Goal: Communication & Community: Ask a question

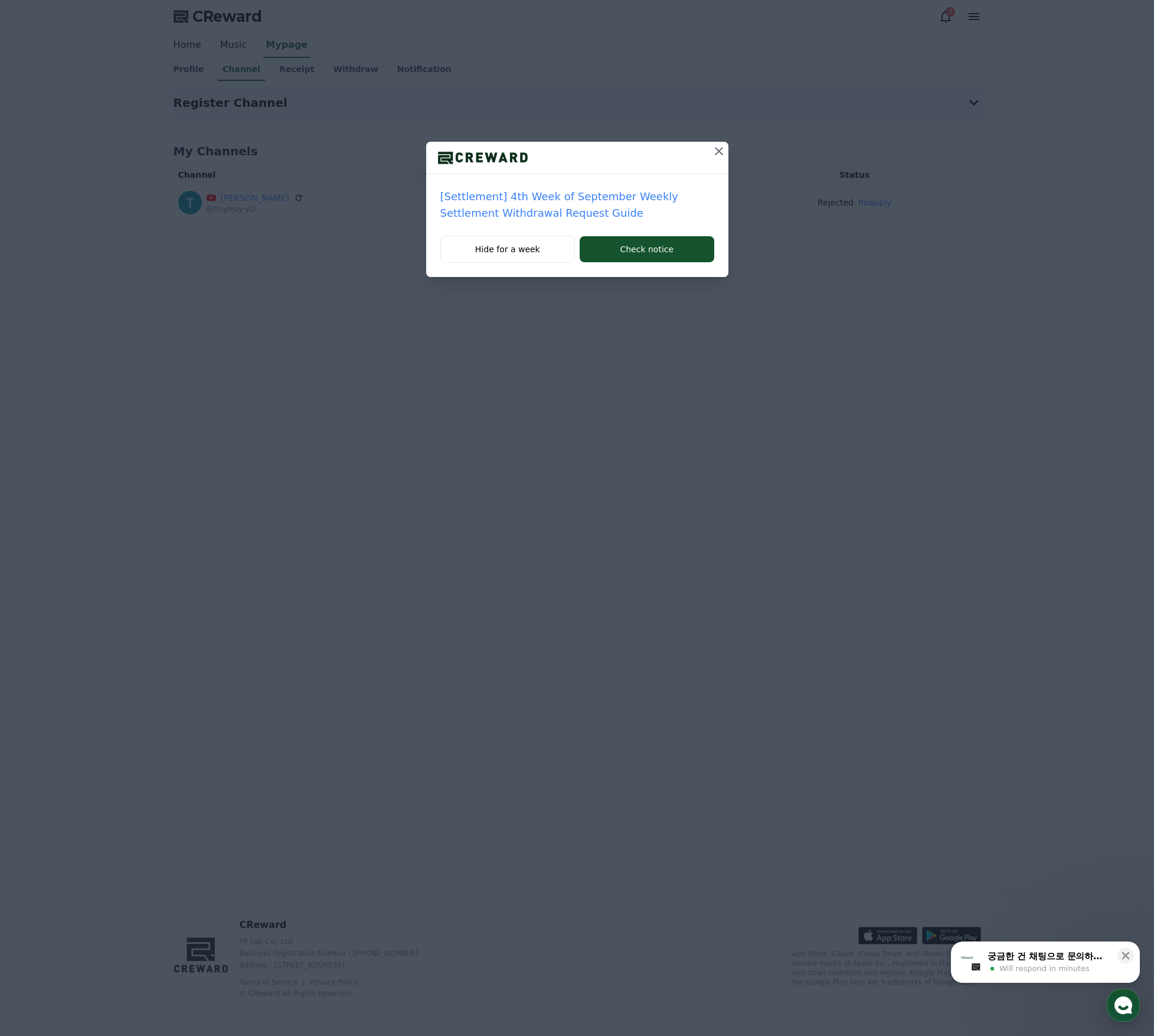
click at [718, 149] on icon at bounding box center [719, 151] width 14 height 14
click at [709, 148] on button at bounding box center [718, 151] width 19 height 19
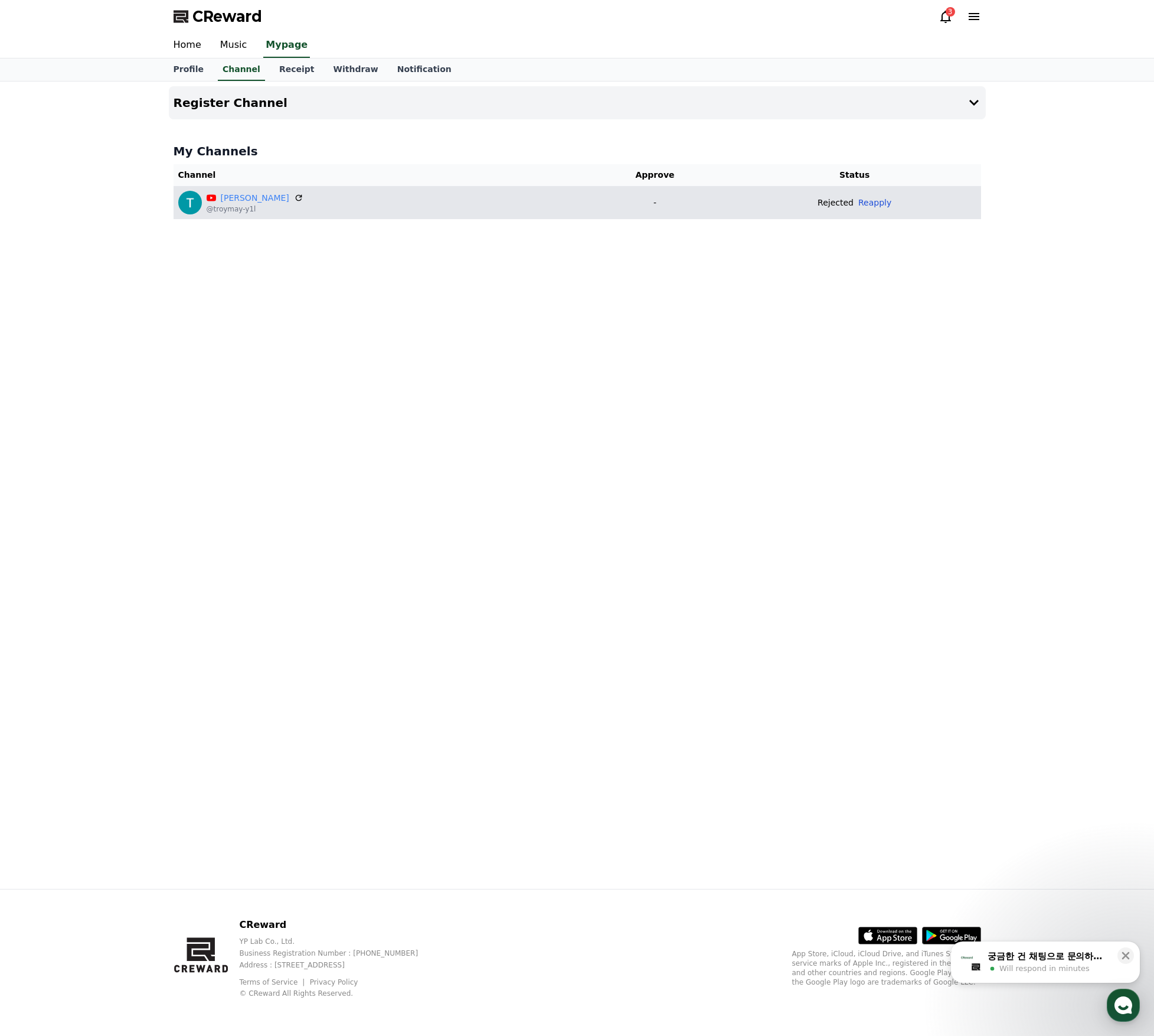
click at [862, 207] on button "Reapply" at bounding box center [874, 202] width 33 height 12
click at [947, 16] on icon at bounding box center [946, 17] width 14 height 14
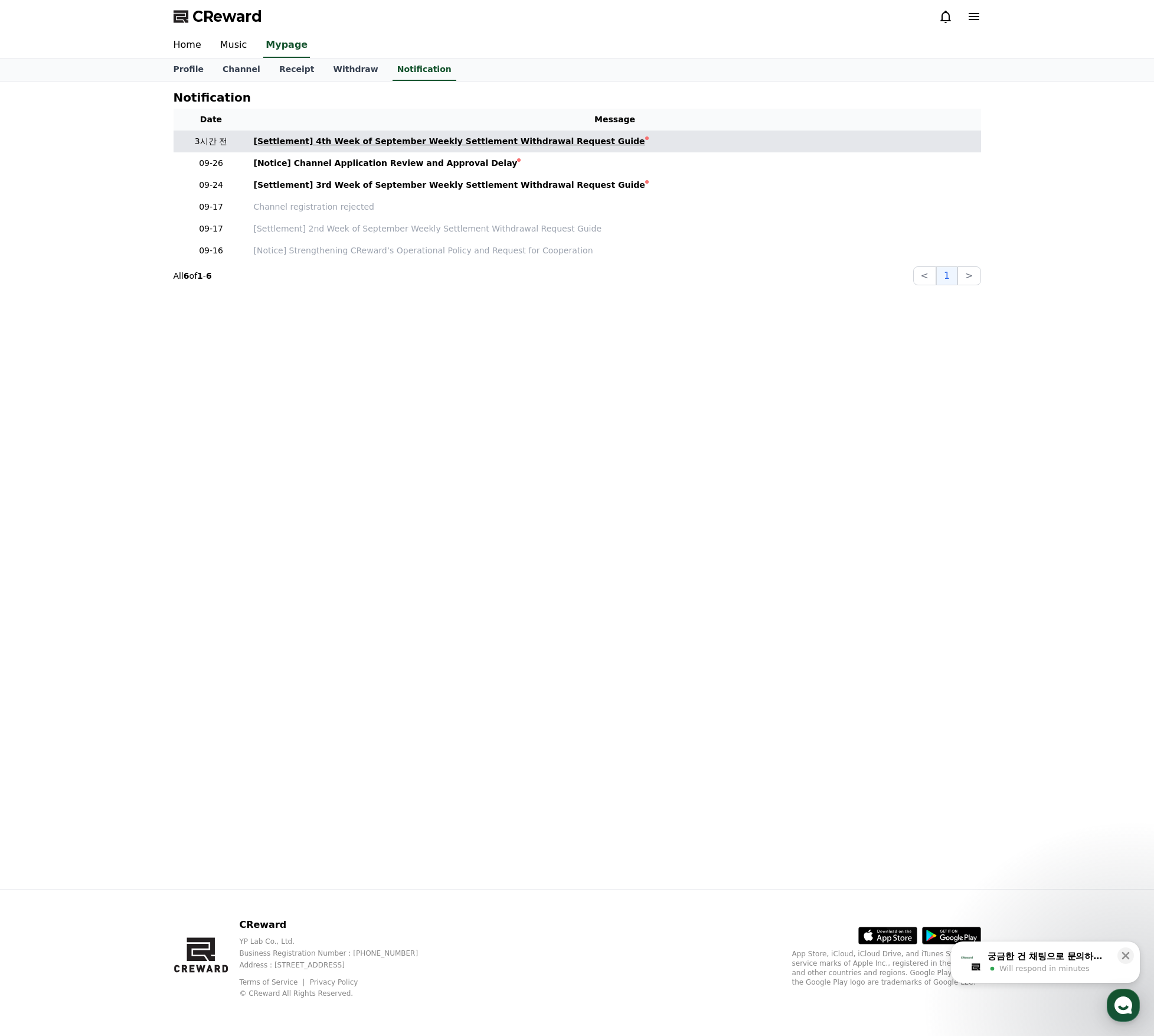
click at [372, 143] on div "[Settlement] 4th Week of September Weekly Settlement Withdrawal Request Guide" at bounding box center [449, 141] width 391 height 12
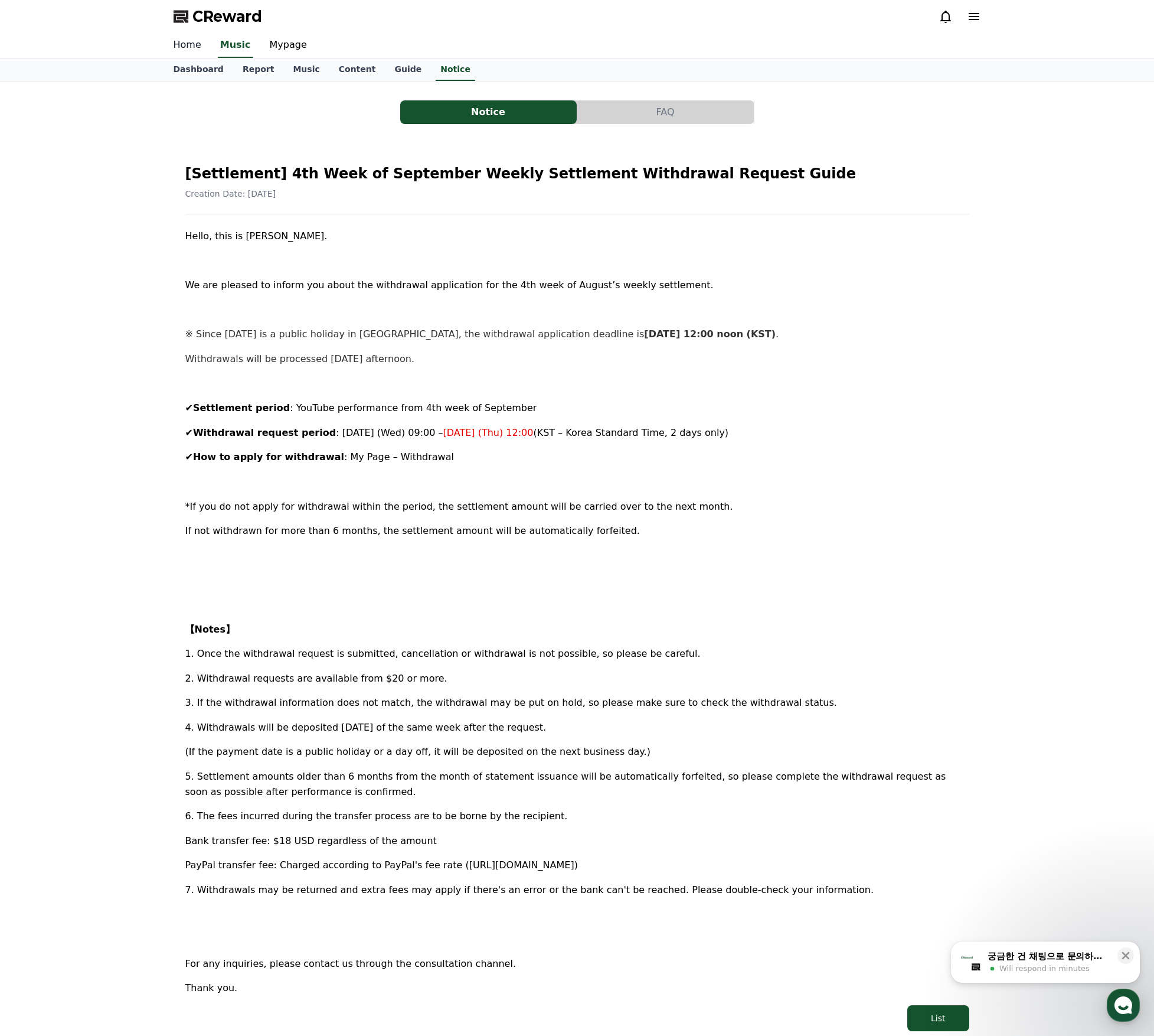
click at [183, 48] on link "Home" at bounding box center [187, 45] width 47 height 25
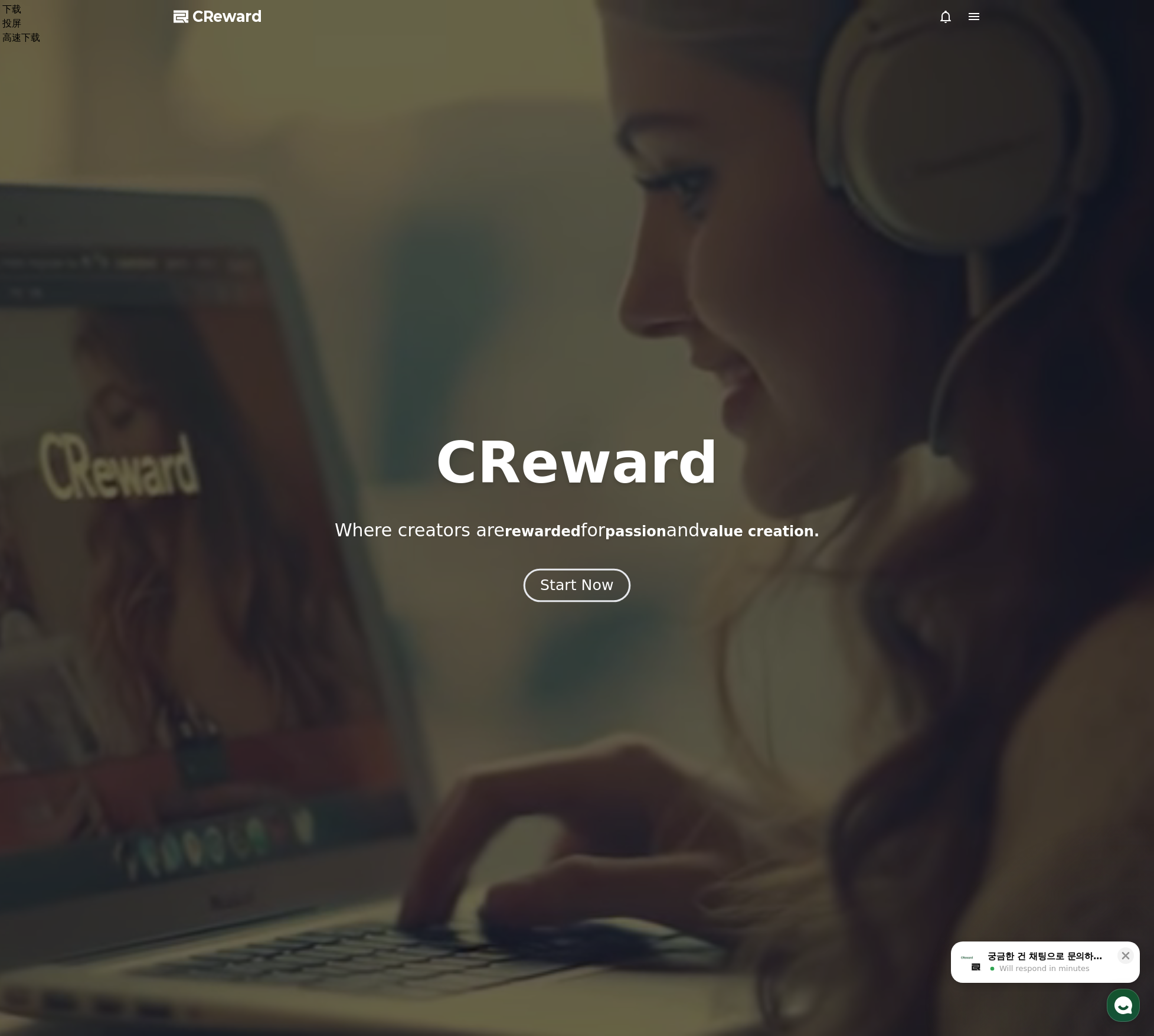
click at [558, 591] on div "Start Now" at bounding box center [577, 585] width 73 height 20
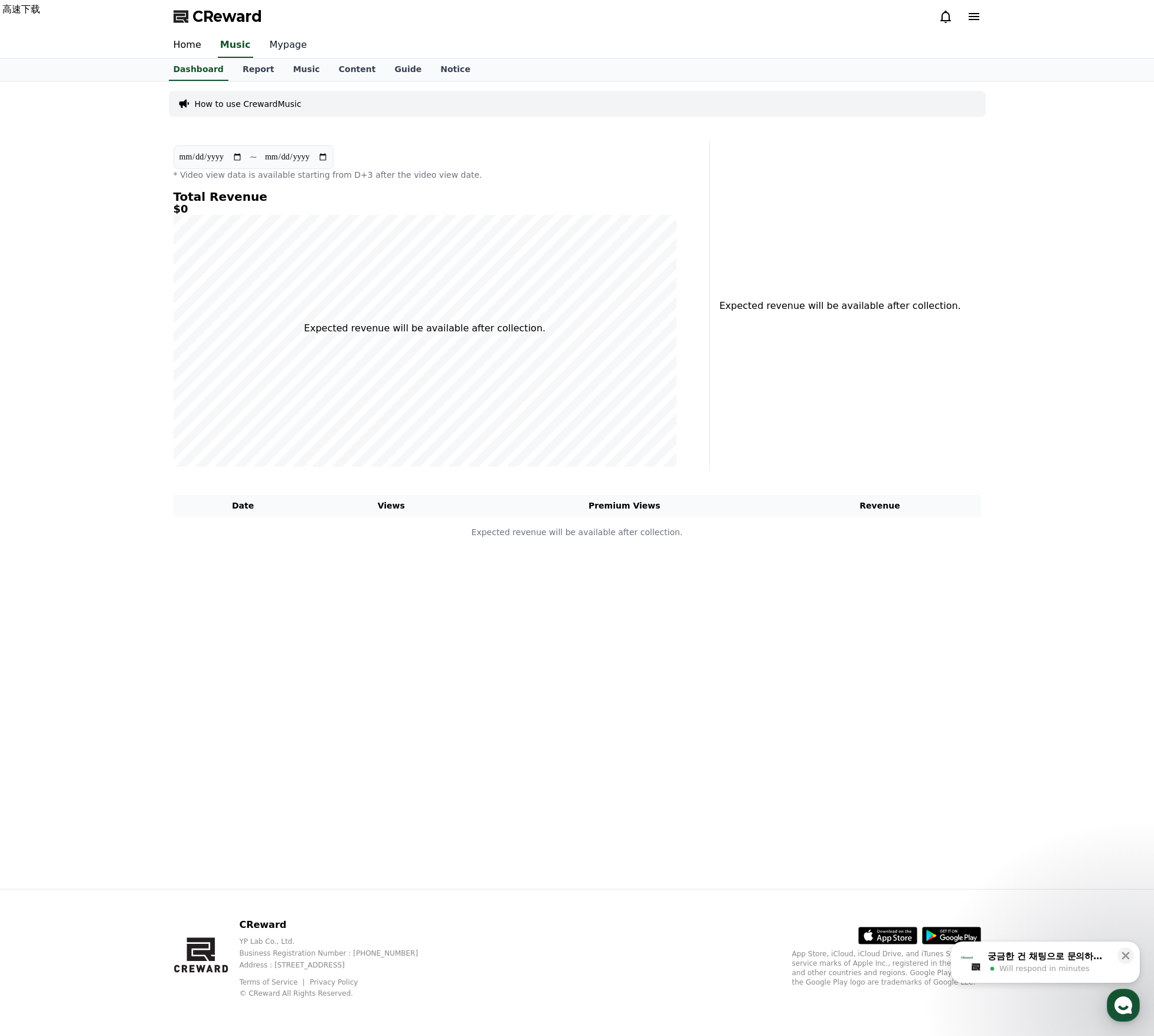
click at [290, 47] on link "Mypage" at bounding box center [288, 45] width 56 height 25
select select "**********"
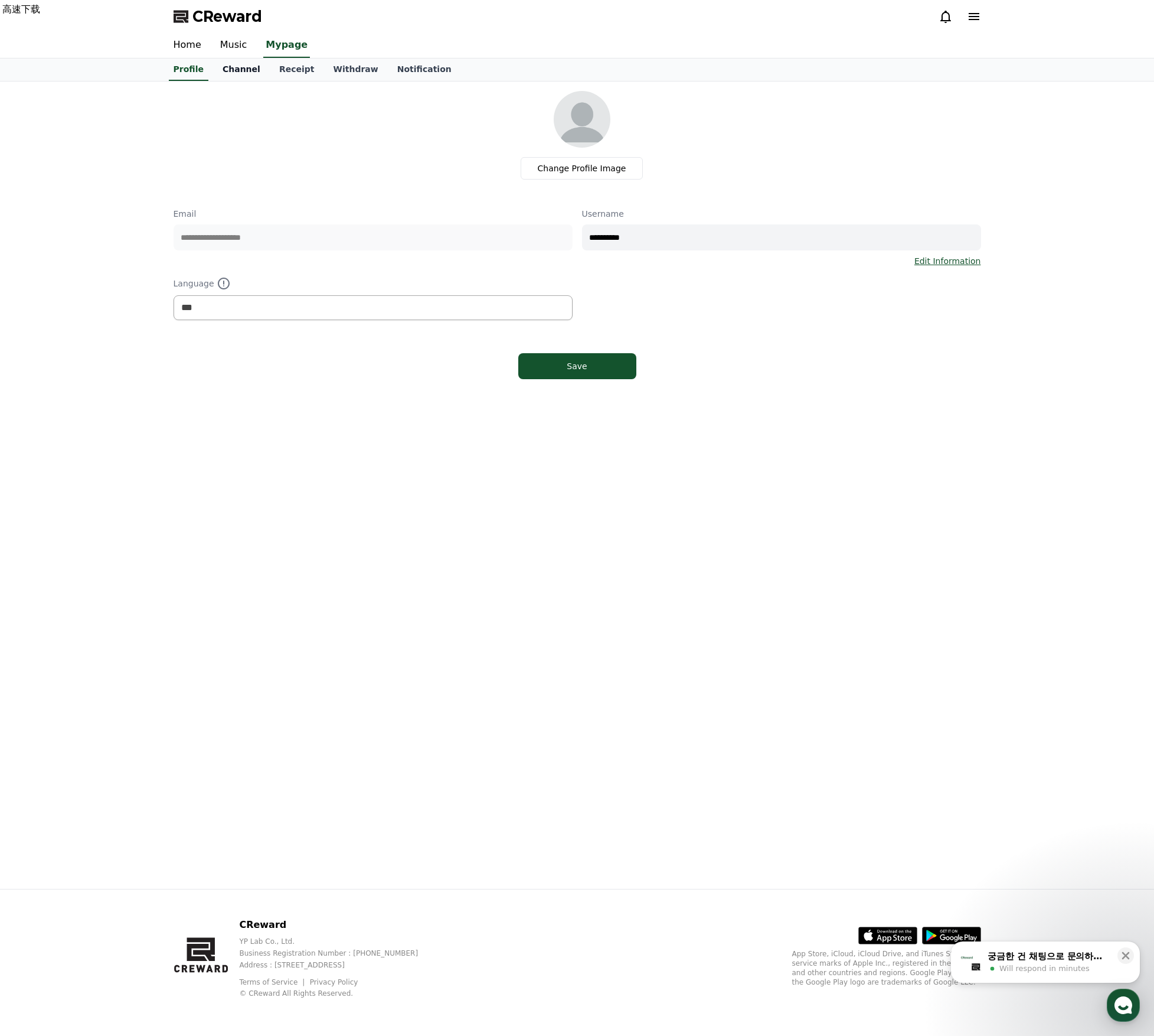
click at [232, 69] on link "Channel" at bounding box center [241, 69] width 57 height 22
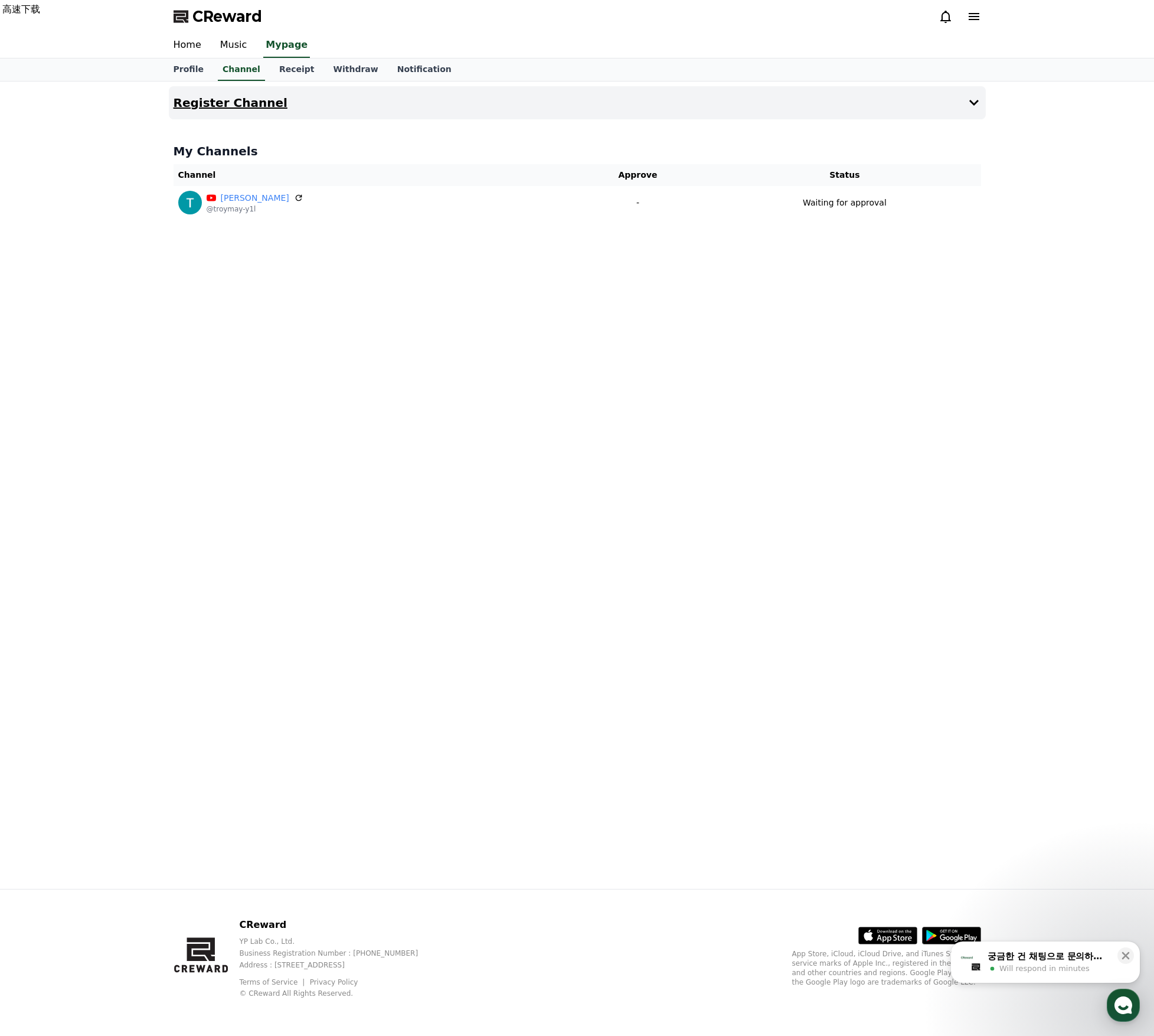
click at [977, 101] on icon at bounding box center [974, 102] width 10 height 6
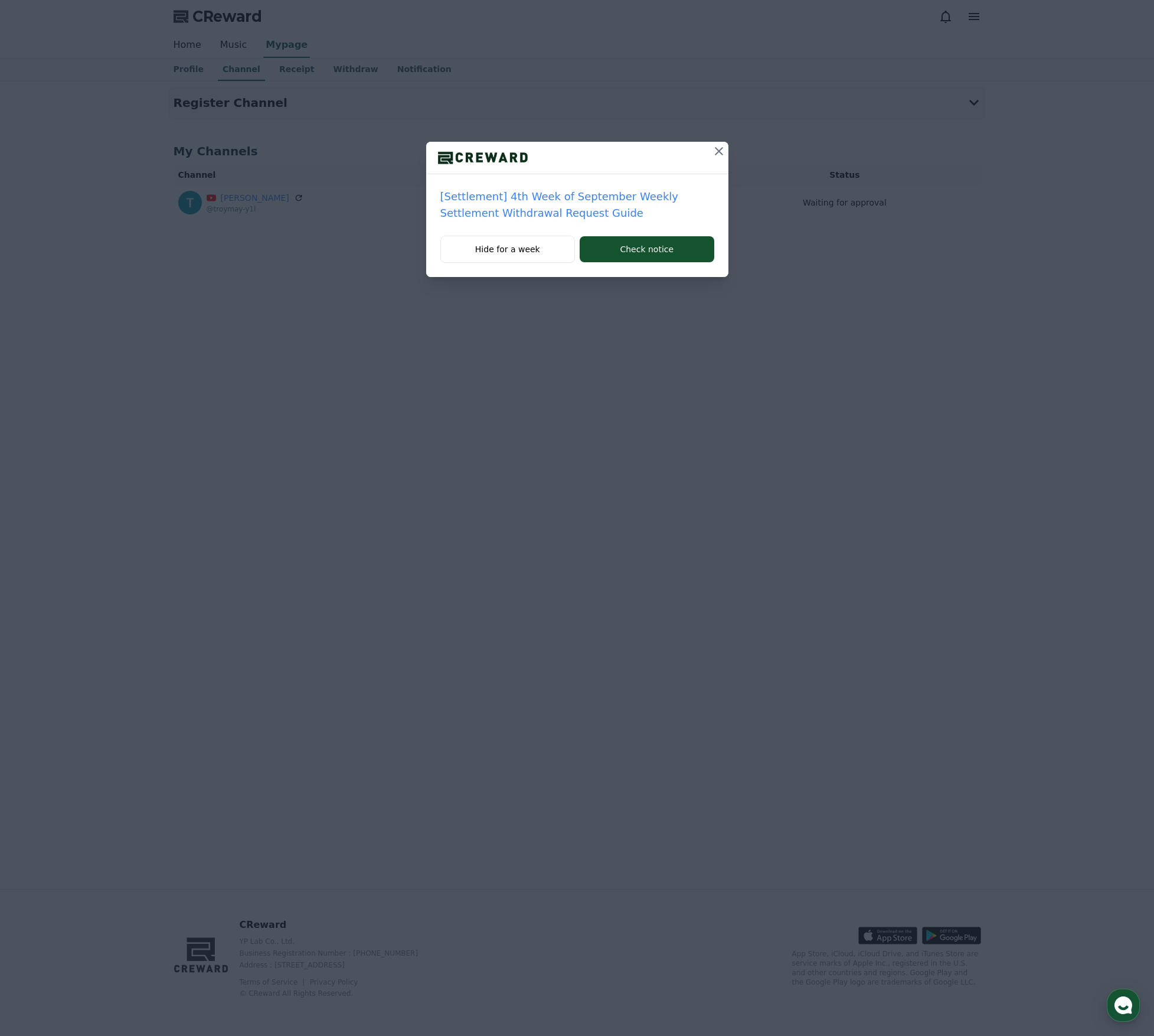
click at [720, 146] on icon at bounding box center [719, 151] width 14 height 14
click at [716, 151] on icon at bounding box center [719, 151] width 14 height 14
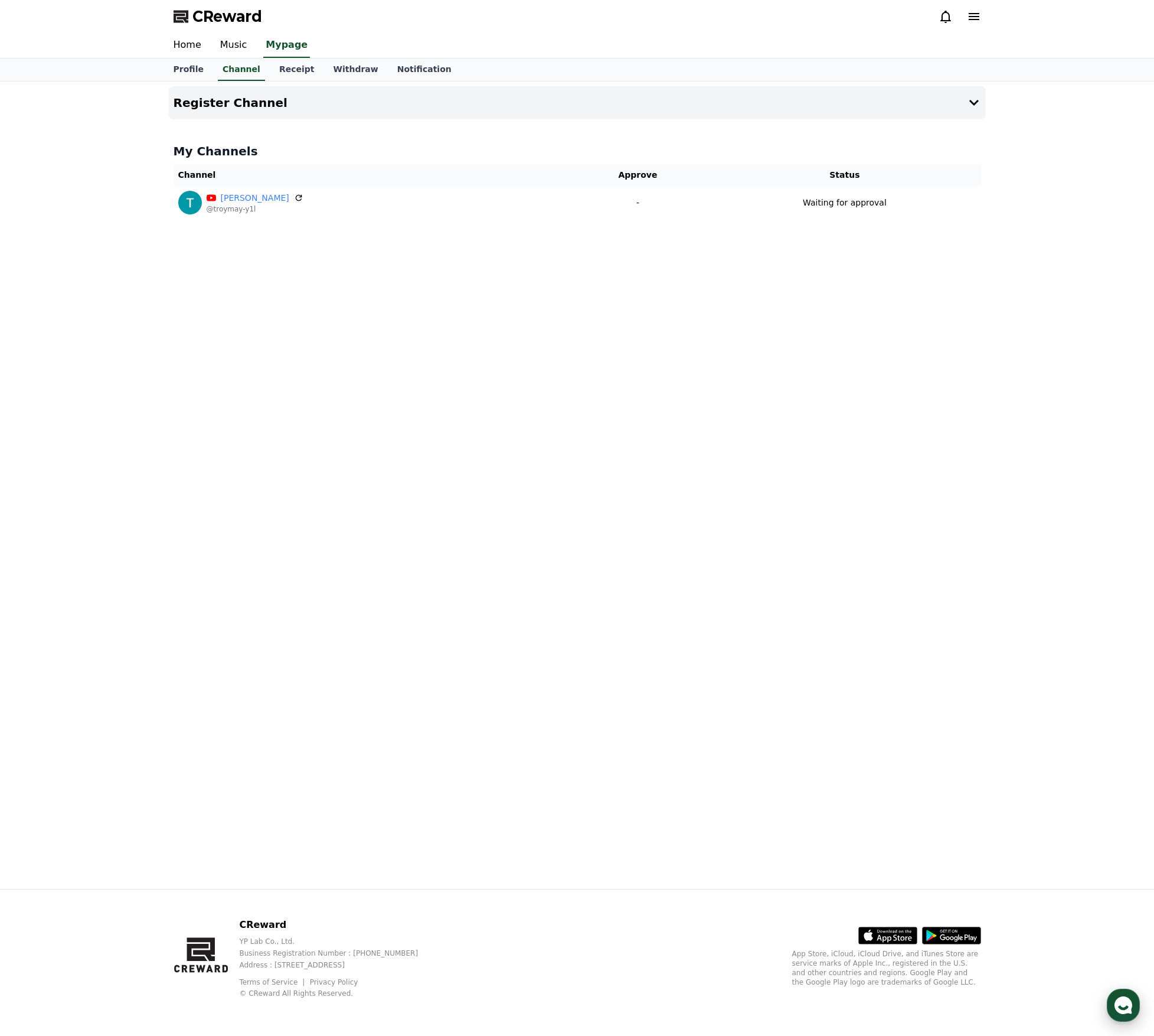
click at [1124, 1008] on icon "button" at bounding box center [1124, 1005] width 21 height 21
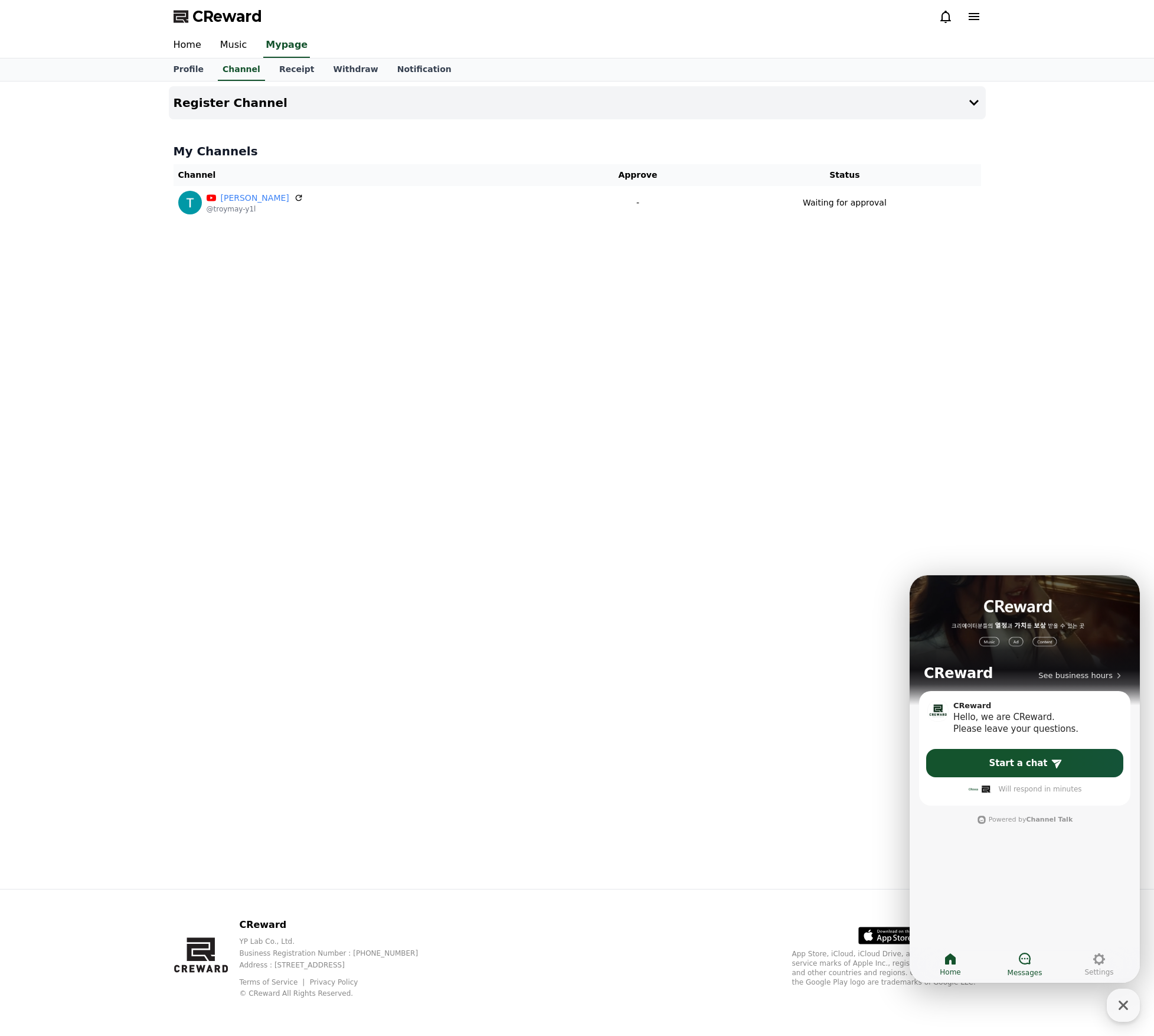
click at [1031, 959] on icon at bounding box center [1025, 959] width 14 height 14
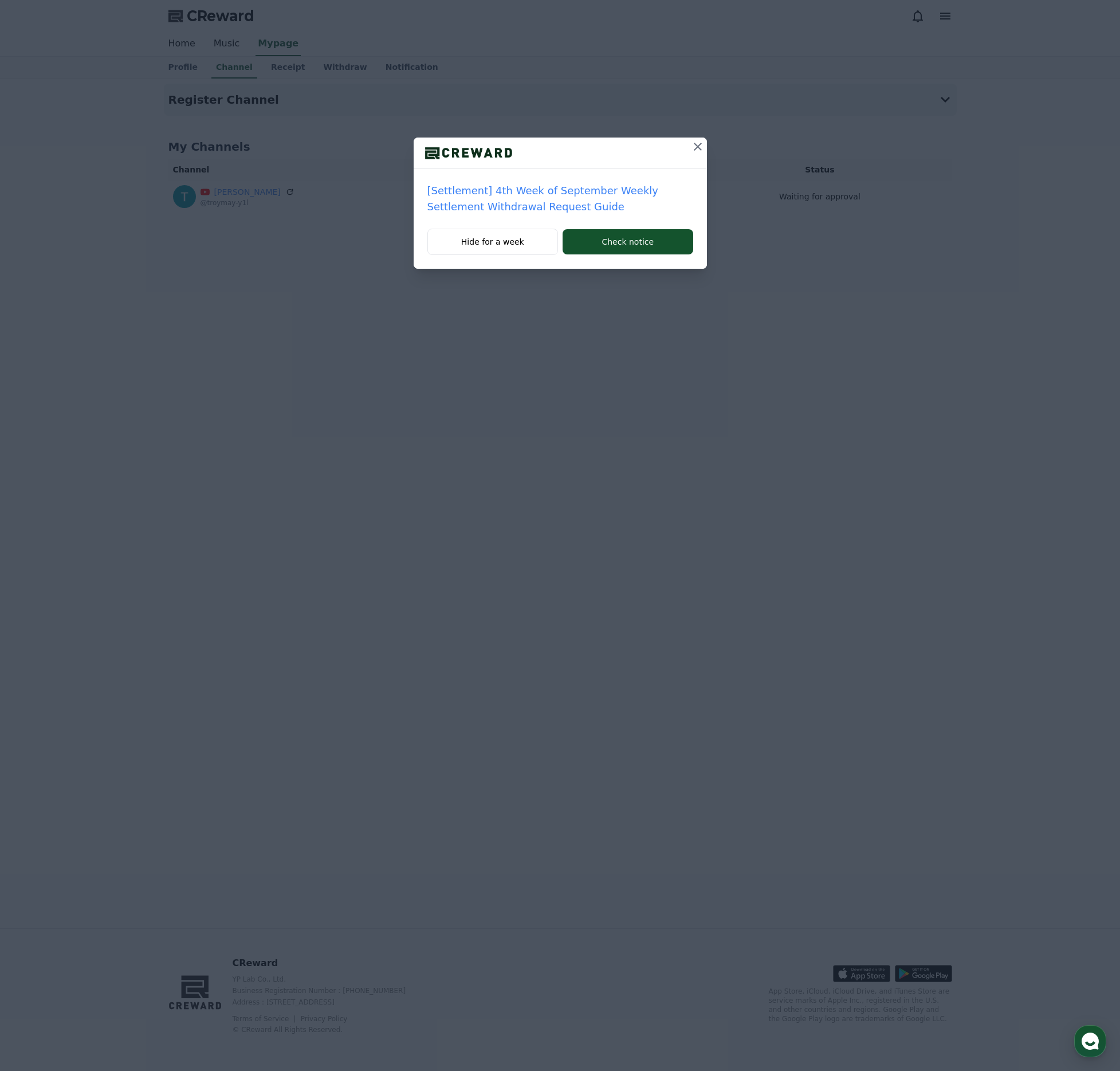
click at [698, 145] on icon at bounding box center [698, 146] width 14 height 14
click at [697, 147] on icon at bounding box center [697, 146] width 8 height 8
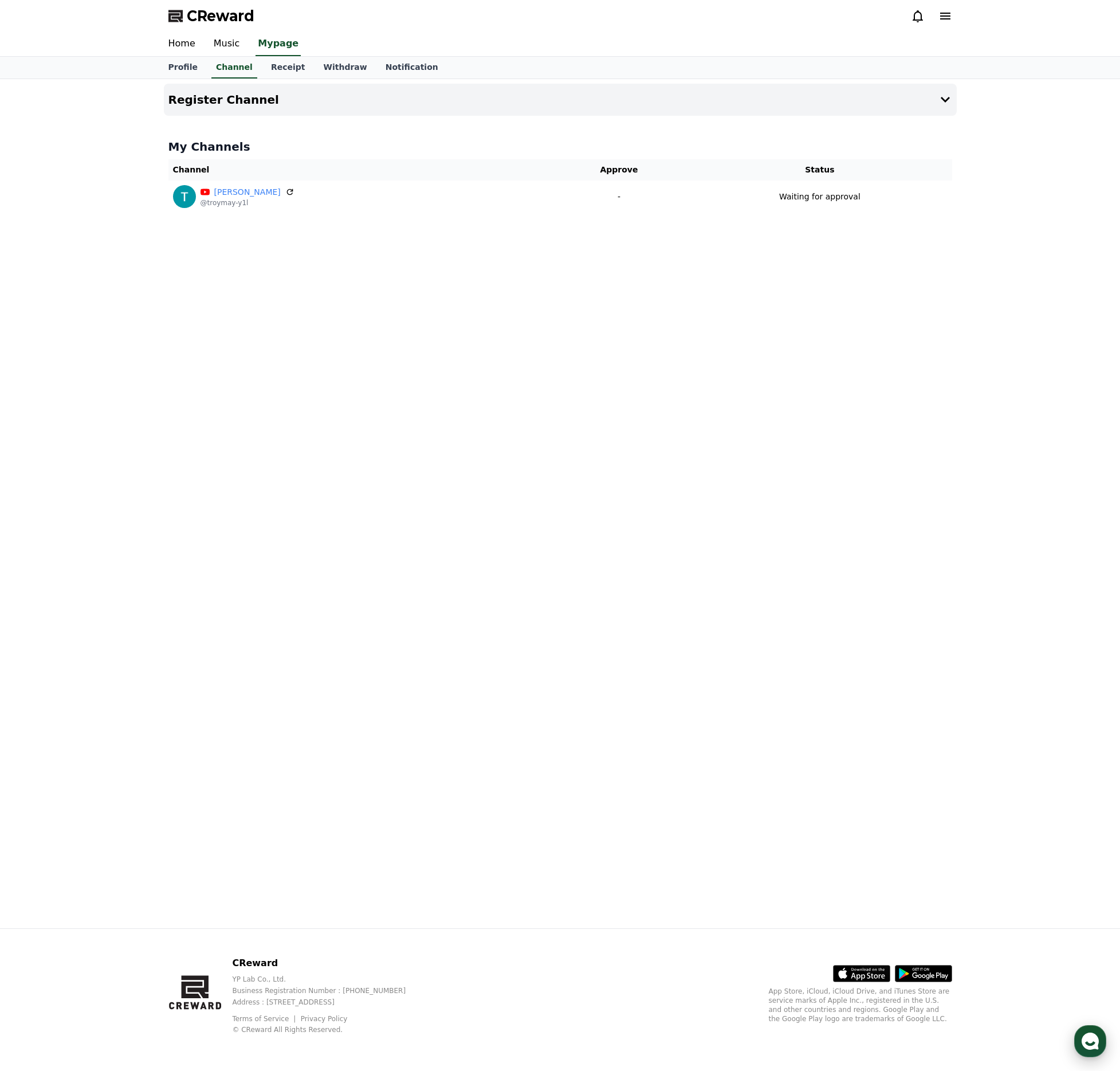
click at [1094, 1049] on icon "button" at bounding box center [1091, 1042] width 21 height 21
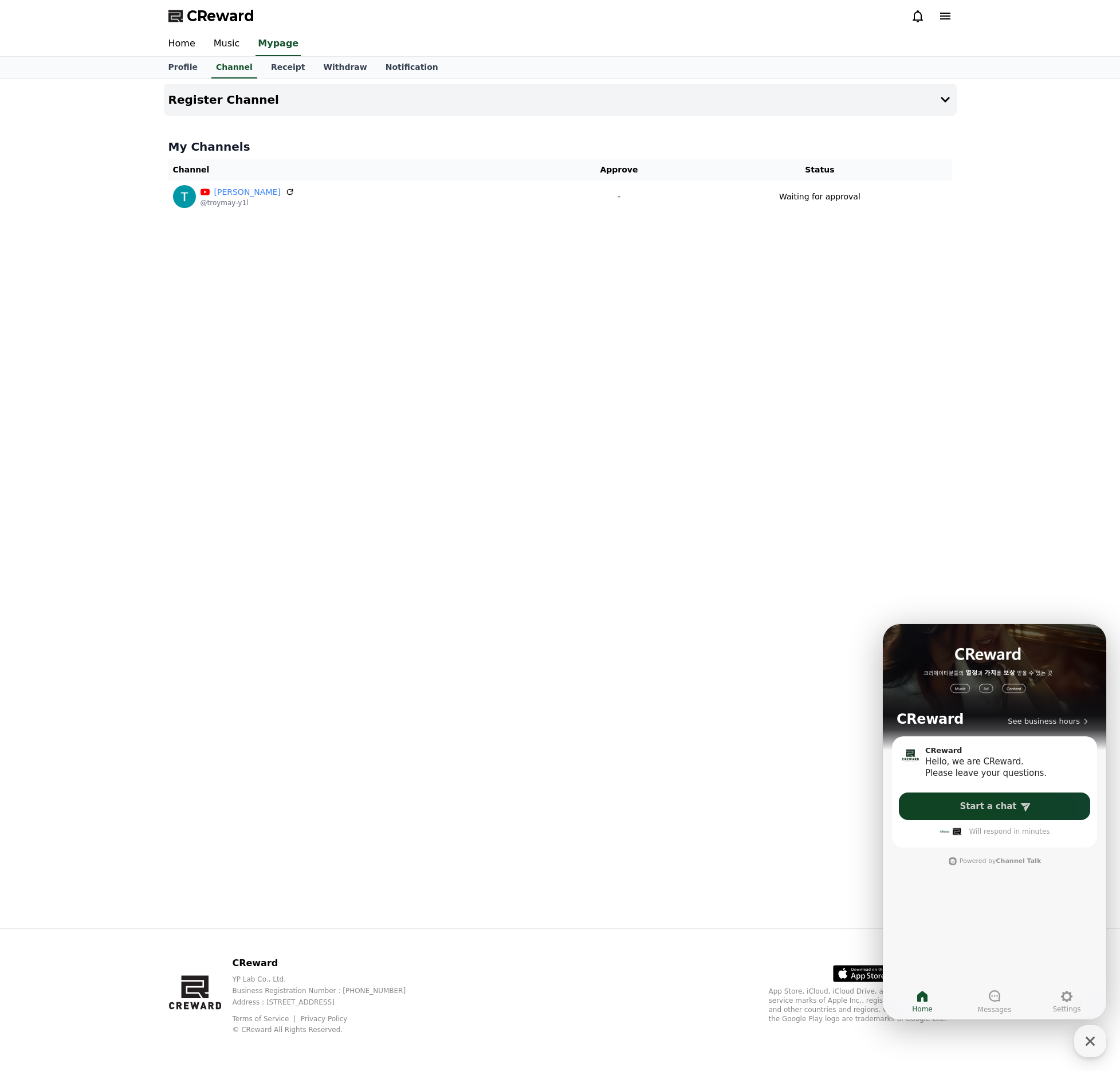
click at [1014, 811] on link "Start a chat" at bounding box center [995, 806] width 191 height 28
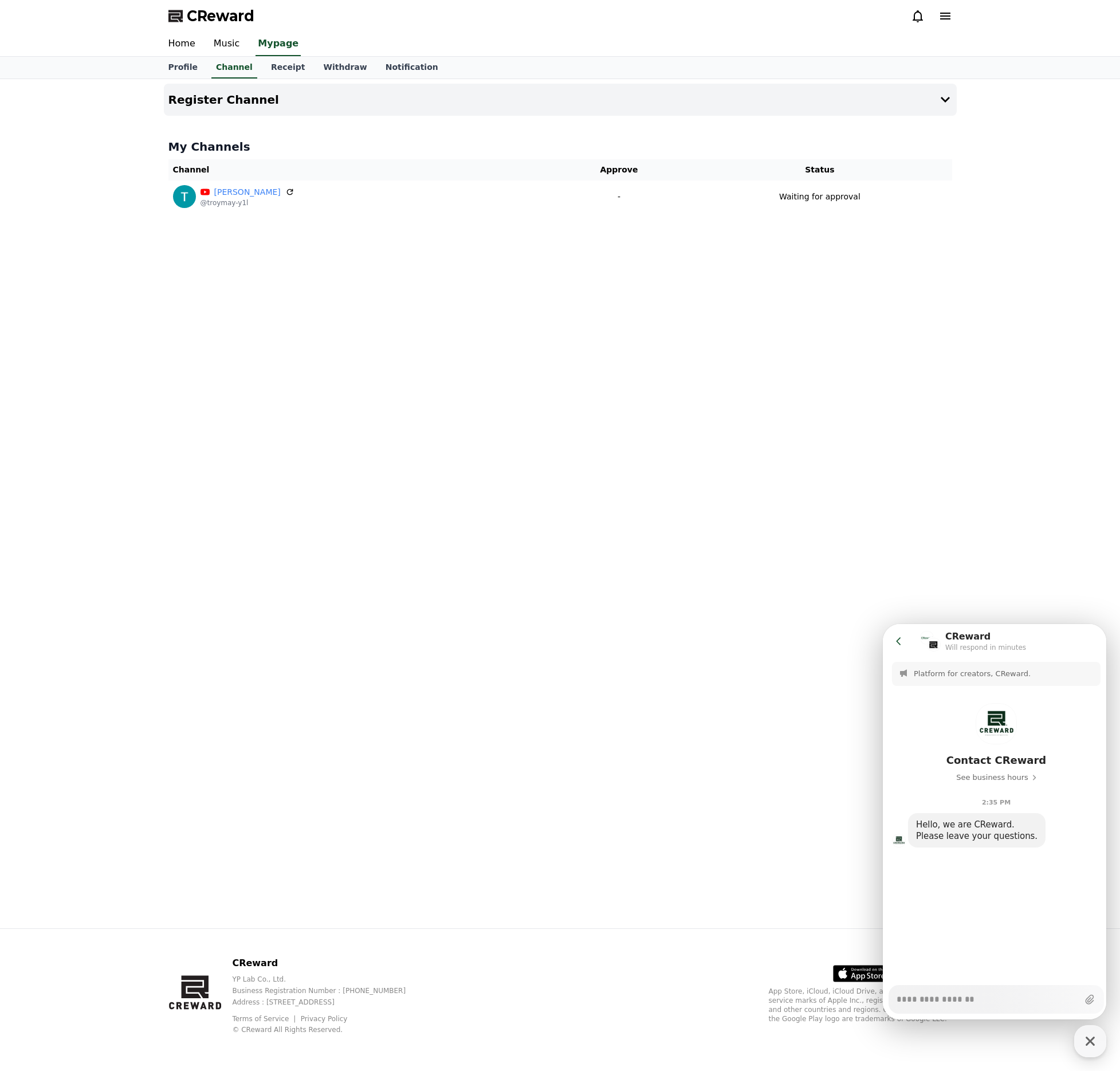
drag, startPoint x: 949, startPoint y: 995, endPoint x: 954, endPoint y: 1009, distance: 14.9
click at [949, 999] on textarea "Messenger Input Textarea" at bounding box center [987, 995] width 182 height 20
paste textarea "**********"
type textarea "*"
type textarea "**********"
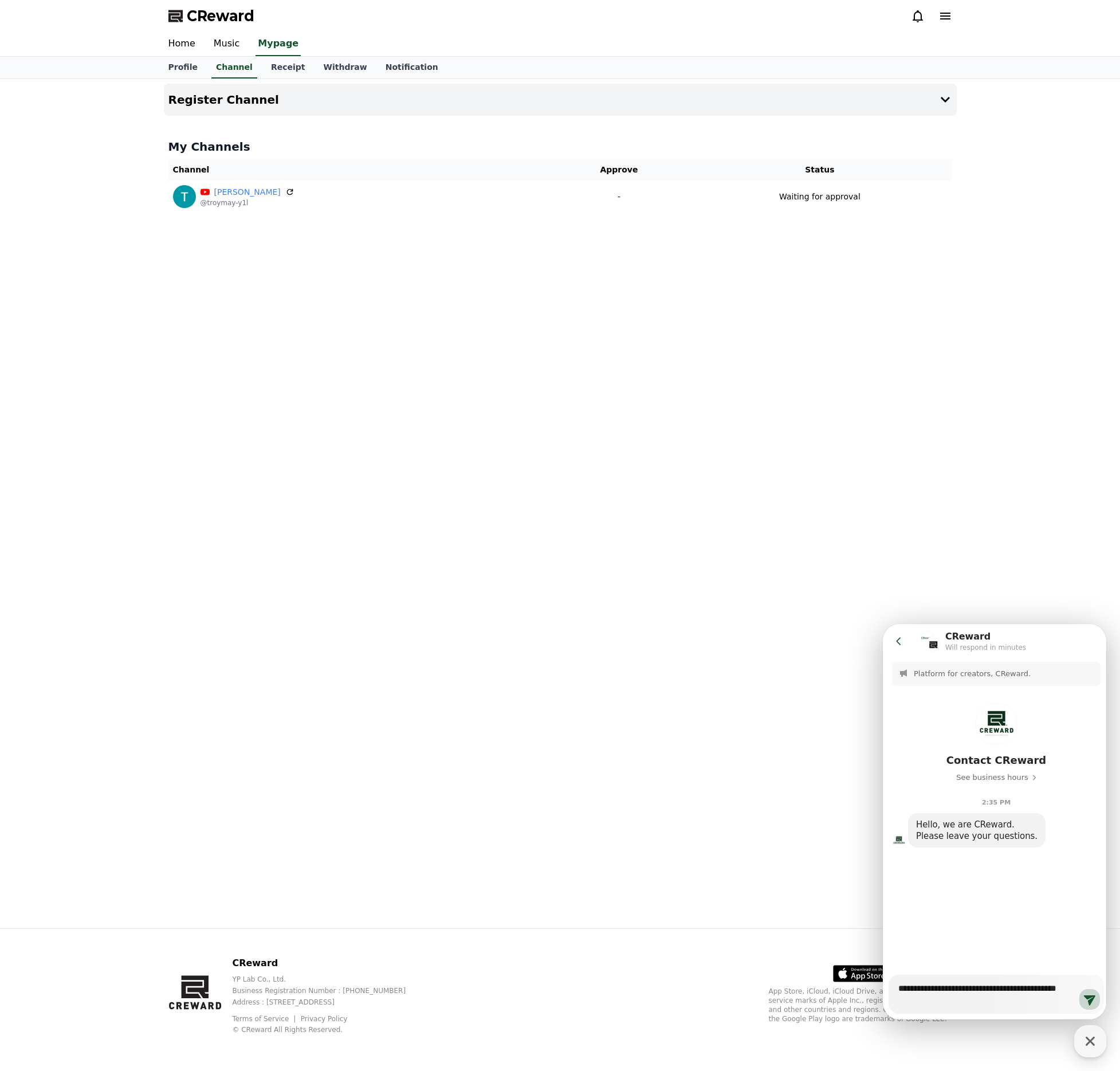
type textarea "*"
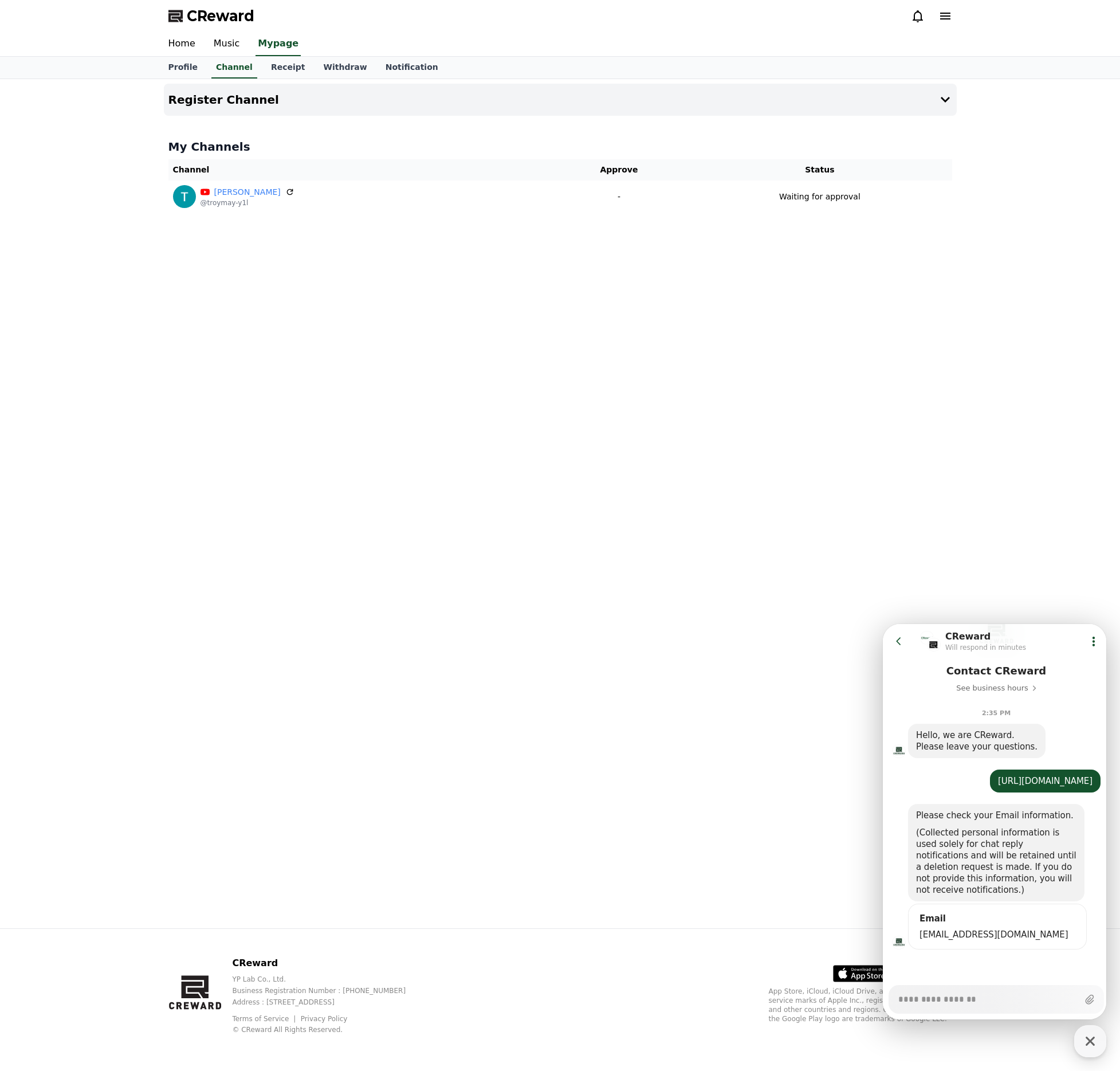
scroll to position [101, 0]
click at [951, 1002] on textarea "Messenger Input Textarea" at bounding box center [987, 995] width 178 height 20
paste textarea "**********"
type textarea "*"
type textarea "**********"
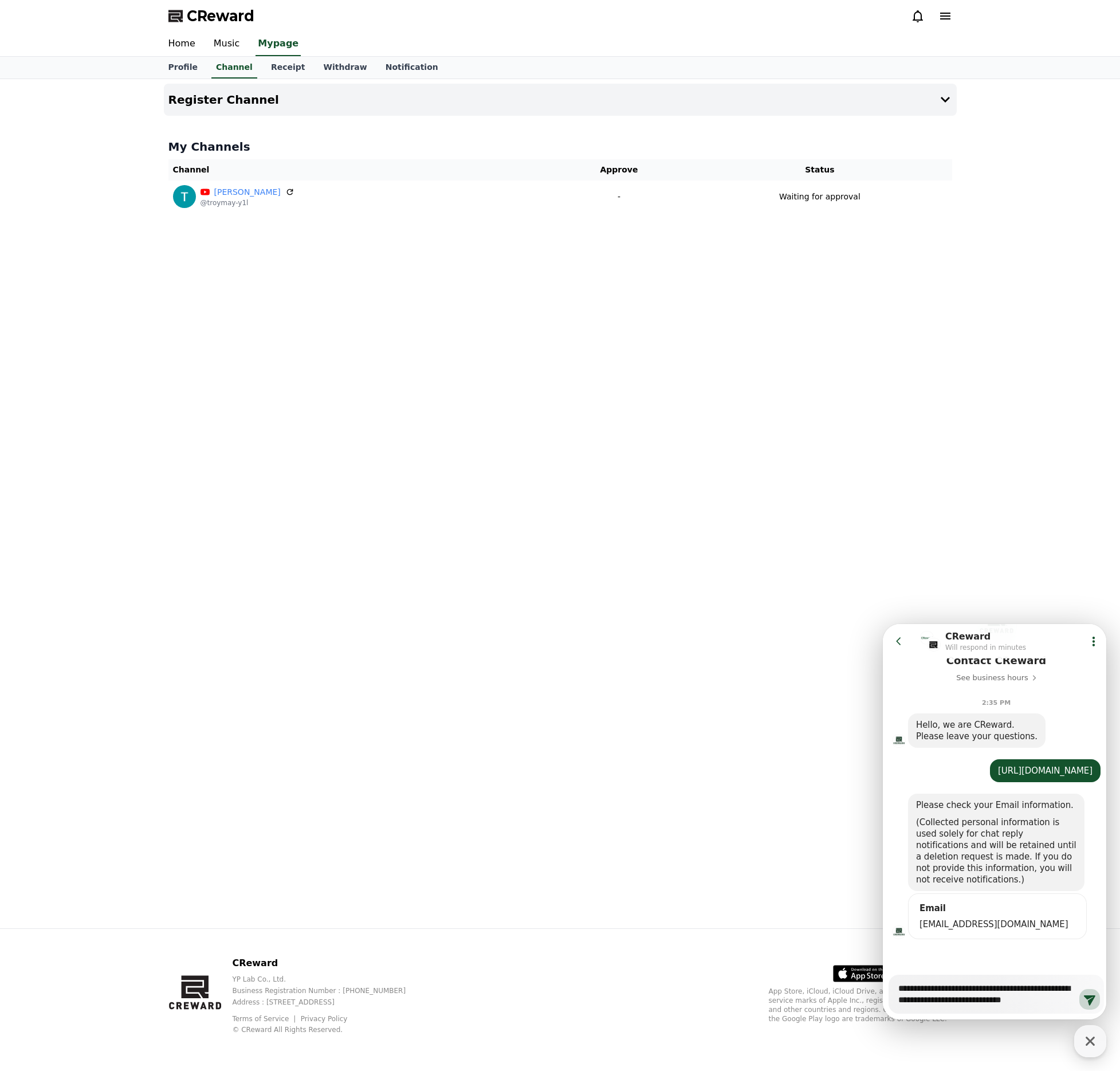
type textarea "*"
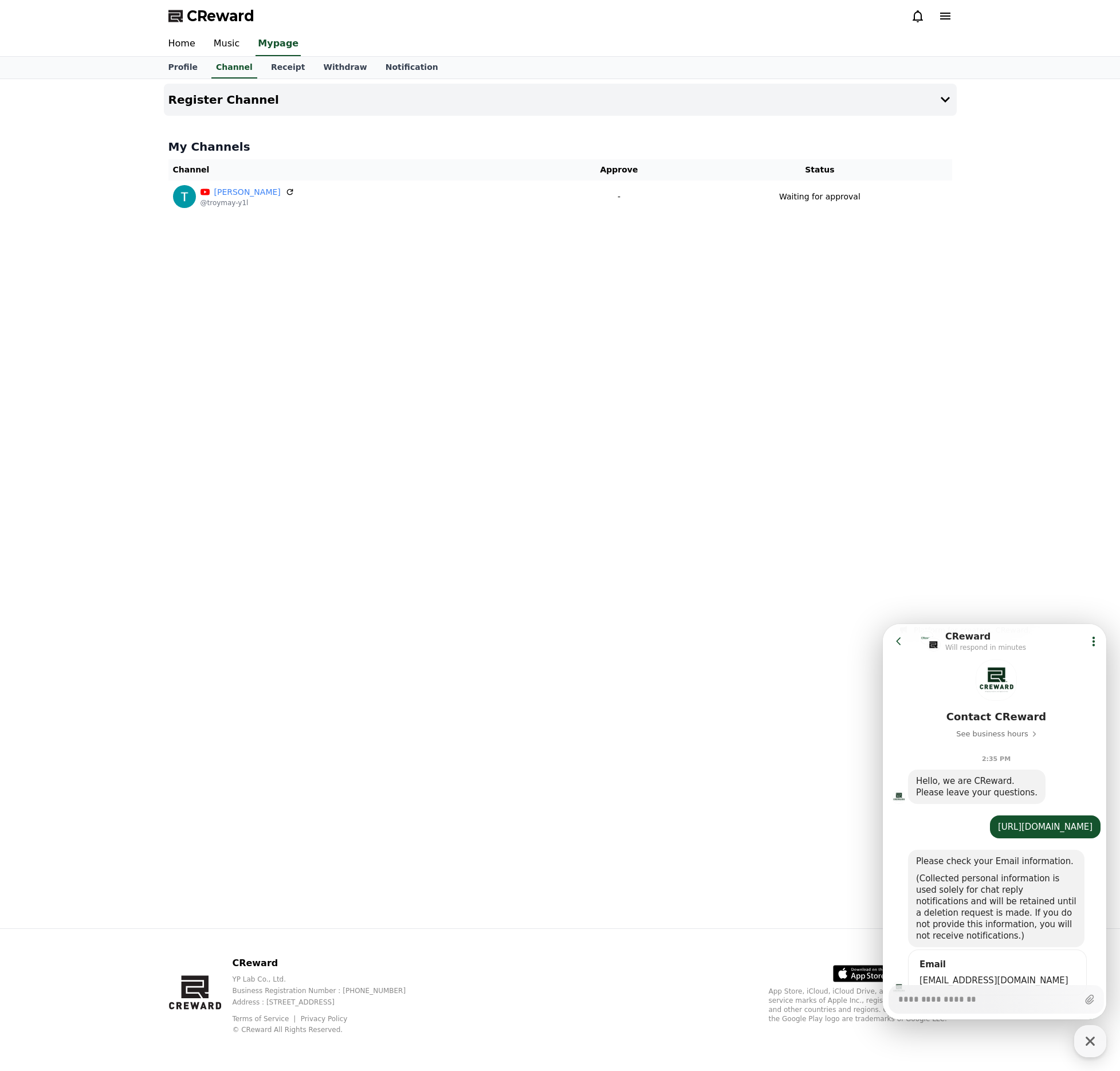
scroll to position [159, 0]
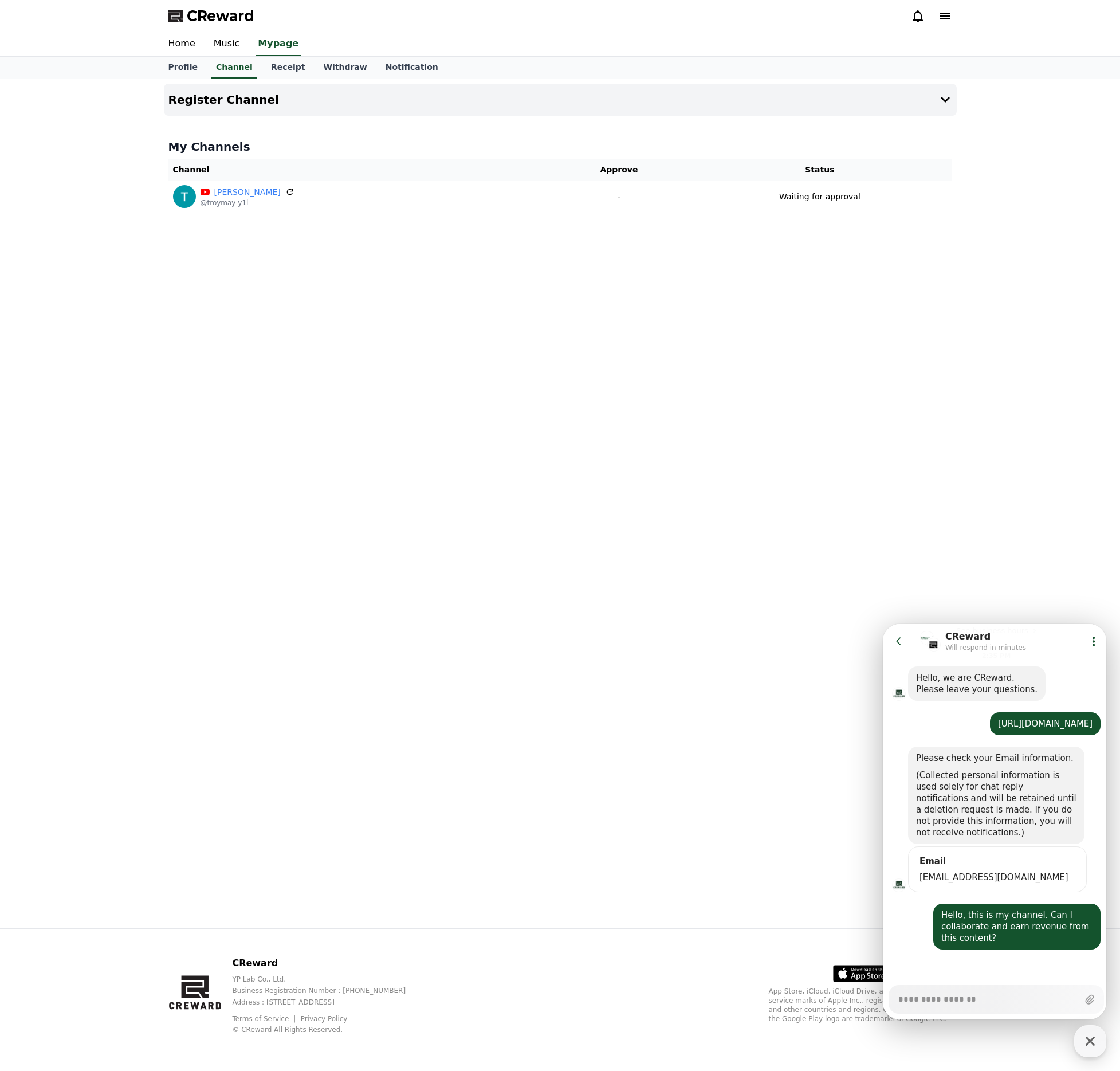
click at [929, 1006] on div "Messenger Input Textarea" at bounding box center [987, 999] width 182 height 28
click at [942, 996] on textarea "Messenger Input Textarea" at bounding box center [987, 995] width 178 height 20
paste textarea "**********"
type textarea "*"
type textarea "**********"
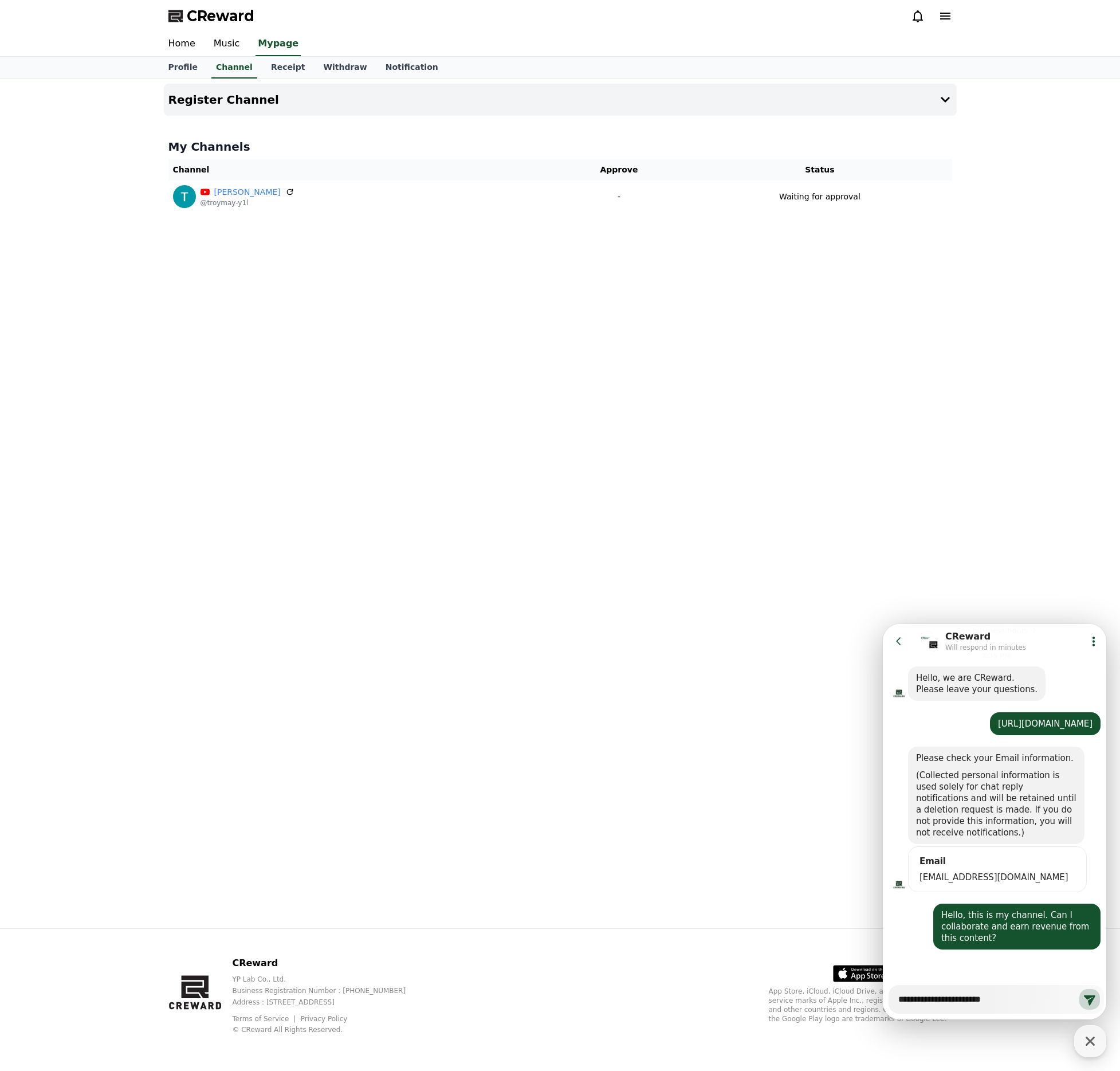
type textarea "*"
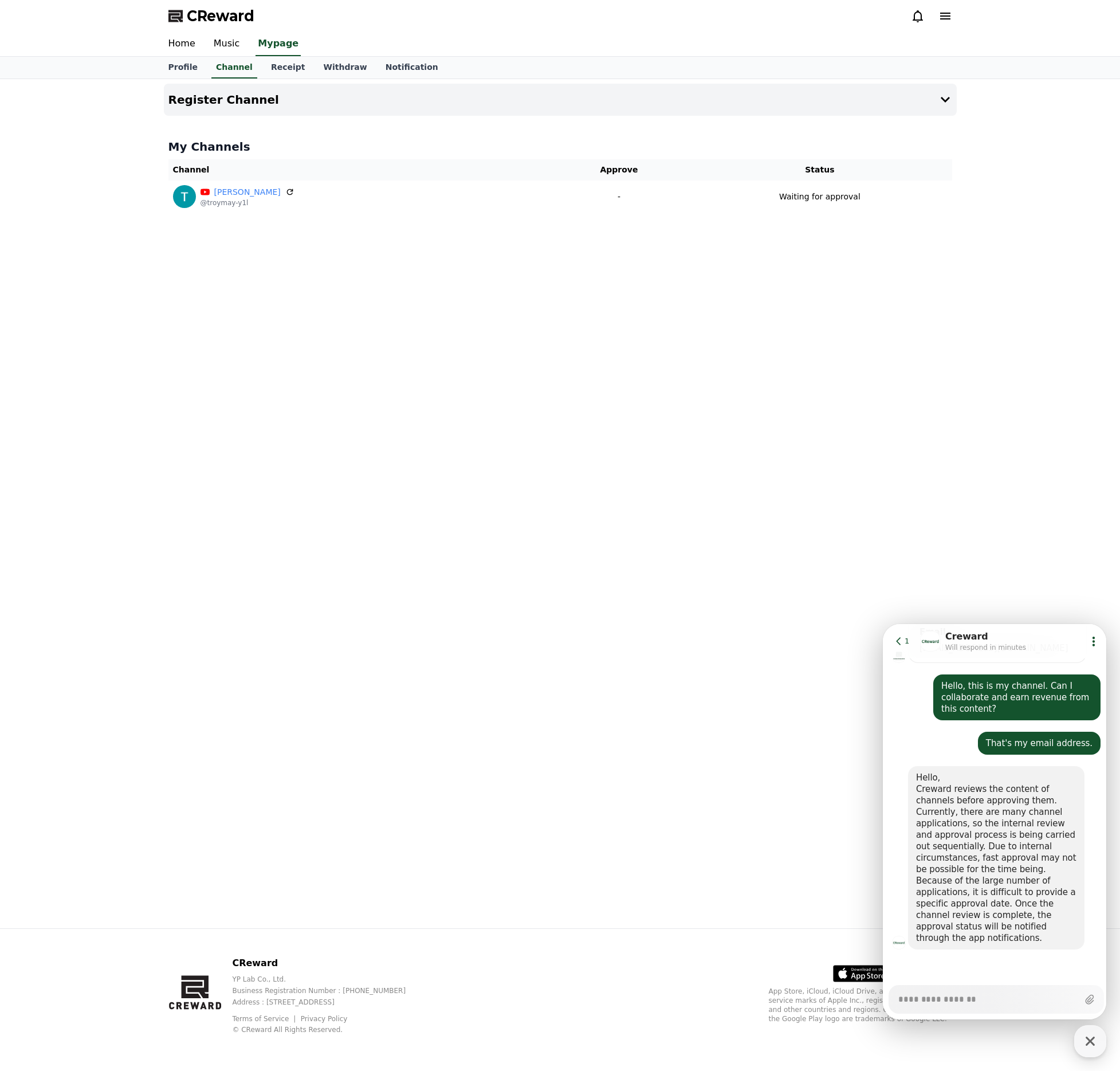
scroll to position [388, 0]
type textarea "*"
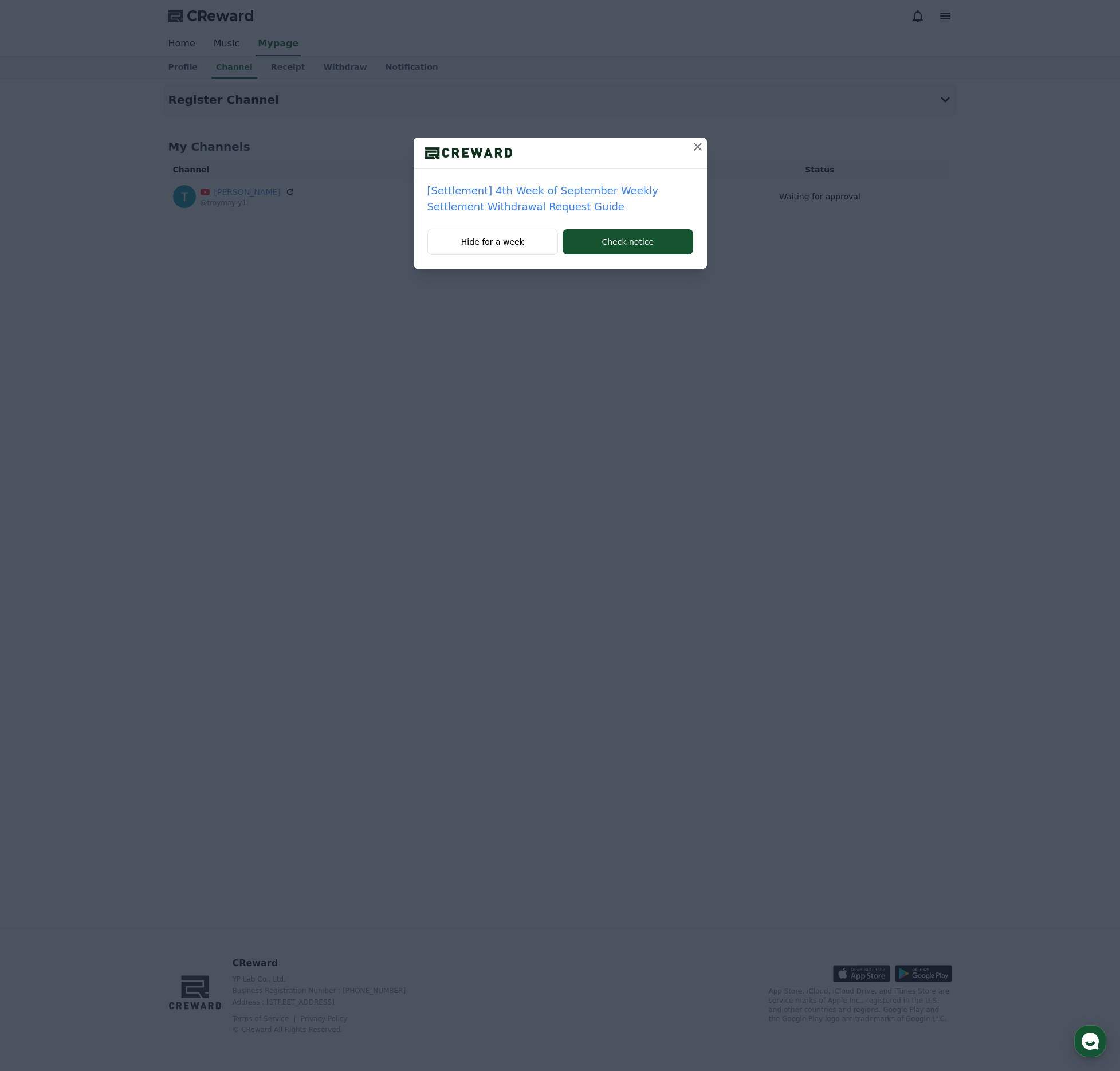
click at [697, 145] on icon at bounding box center [698, 146] width 14 height 14
click at [518, 239] on button "Hide for a week" at bounding box center [493, 241] width 131 height 27
